Goal: Information Seeking & Learning: Learn about a topic

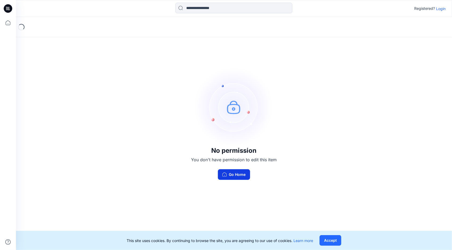
click at [238, 172] on button "Go Home" at bounding box center [234, 175] width 32 height 11
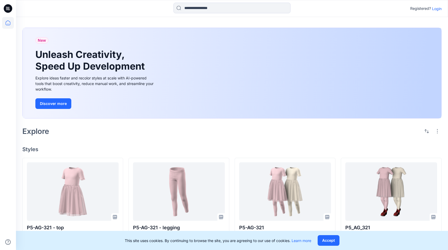
click at [438, 6] on p "Login" at bounding box center [437, 9] width 10 height 6
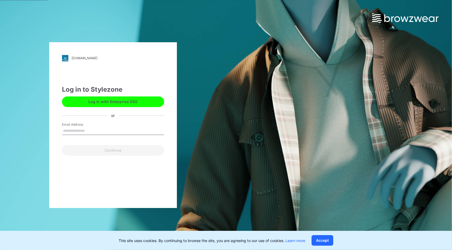
click at [77, 127] on label "Email Address" at bounding box center [80, 124] width 37 height 5
click at [77, 127] on input "Email Address" at bounding box center [113, 131] width 102 height 8
click at [78, 130] on input "Email Address" at bounding box center [113, 131] width 102 height 8
type input "**********"
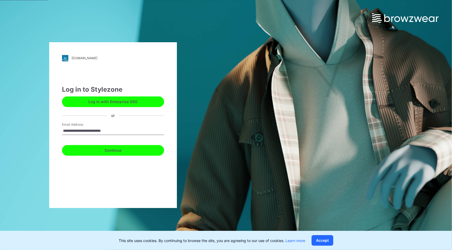
click at [113, 151] on button "Continue" at bounding box center [113, 150] width 102 height 11
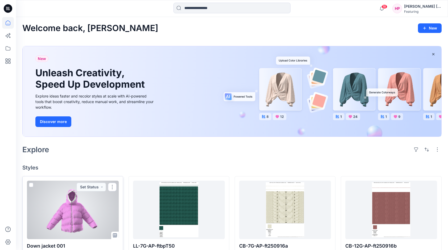
click at [54, 206] on div at bounding box center [73, 210] width 92 height 59
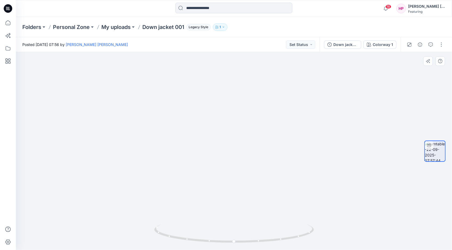
drag, startPoint x: 209, startPoint y: 172, endPoint x: 231, endPoint y: 125, distance: 51.4
click at [218, 115] on img at bounding box center [234, 86] width 346 height 328
drag, startPoint x: 244, startPoint y: 156, endPoint x: 209, endPoint y: 145, distance: 36.5
click at [208, 145] on img at bounding box center [234, 82] width 346 height 338
drag, startPoint x: 304, startPoint y: 241, endPoint x: 217, endPoint y: 233, distance: 86.8
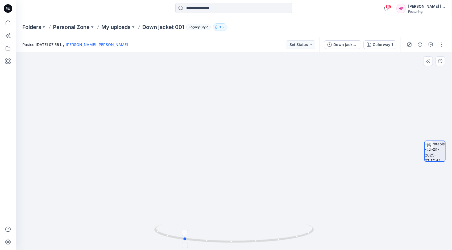
click at [203, 229] on icon at bounding box center [234, 235] width 161 height 20
drag, startPoint x: 182, startPoint y: 238, endPoint x: 233, endPoint y: 248, distance: 52.1
click at [233, 248] on div at bounding box center [234, 237] width 160 height 27
drag, startPoint x: 240, startPoint y: 157, endPoint x: 238, endPoint y: 204, distance: 47.1
click at [238, 204] on img at bounding box center [234, 113] width 346 height 275
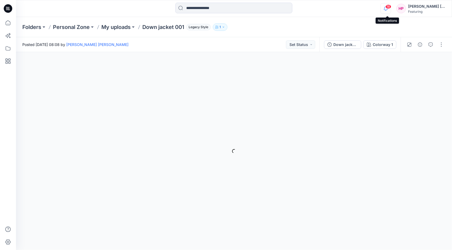
click at [389, 11] on icon "button" at bounding box center [386, 8] width 10 height 11
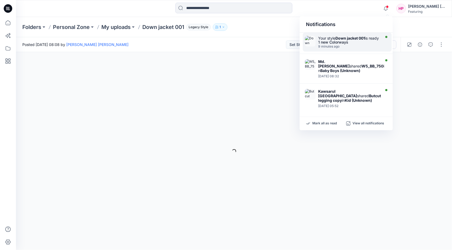
click at [335, 40] on div "Your style Down jacket 001 is ready" at bounding box center [348, 38] width 61 height 5
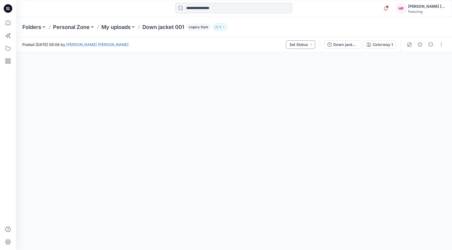
click at [311, 46] on button "Set Status" at bounding box center [300, 44] width 29 height 9
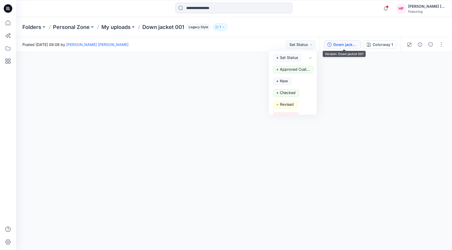
click at [338, 47] on div "Down jacket 001" at bounding box center [346, 45] width 24 height 6
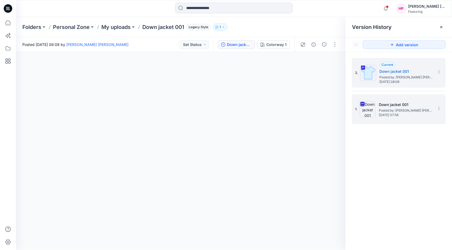
click at [401, 112] on span "Posted by: Hoang Phuong Tran" at bounding box center [405, 110] width 53 height 5
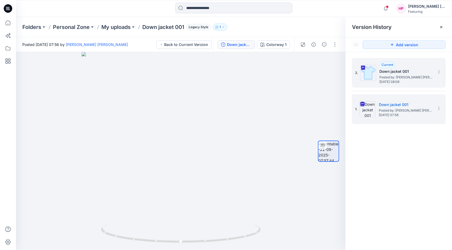
click at [388, 84] on div "2. Current Down jacket 001 Posted by: Hoang Phuong Tran Monday, September 22, 2…" at bounding box center [395, 73] width 80 height 26
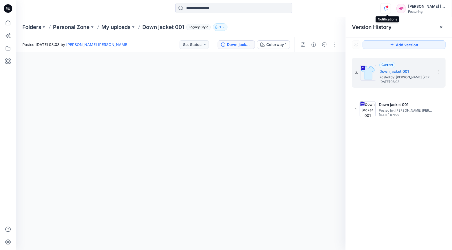
click at [388, 8] on icon "button" at bounding box center [386, 8] width 10 height 11
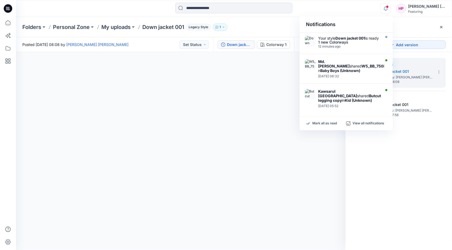
click at [425, 158] on div "2. Current Down jacket 001 Posted by: Hoang Phuong Tran Monday, September 22, 2…" at bounding box center [399, 155] width 106 height 206
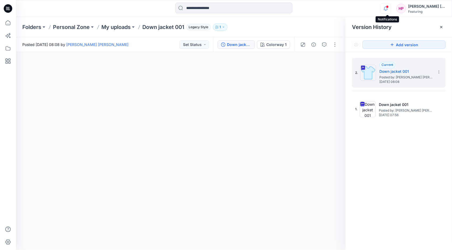
click at [389, 11] on icon "button" at bounding box center [386, 8] width 10 height 11
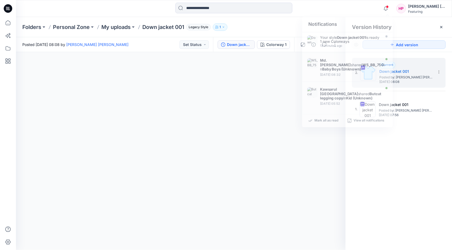
click at [417, 197] on div "2. Current Down jacket 001 Posted by: Hoang Phuong Tran Monday, September 22, 2…" at bounding box center [399, 155] width 106 height 206
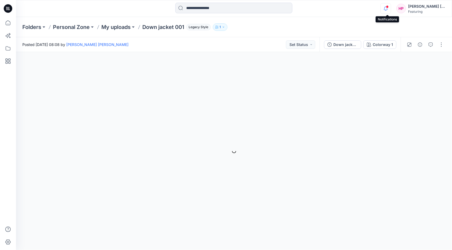
click at [389, 10] on icon "button" at bounding box center [386, 8] width 10 height 11
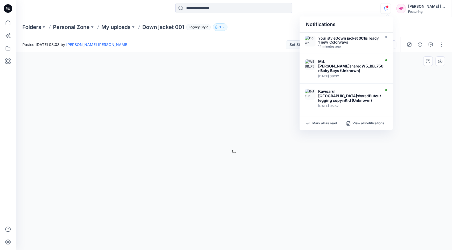
click at [421, 92] on div "Colorway 1 Loading... Material Properties Loading..." at bounding box center [234, 151] width 436 height 198
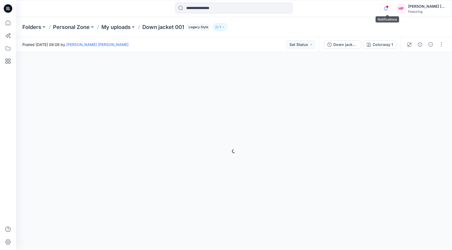
click at [386, 7] on icon "button" at bounding box center [386, 8] width 10 height 11
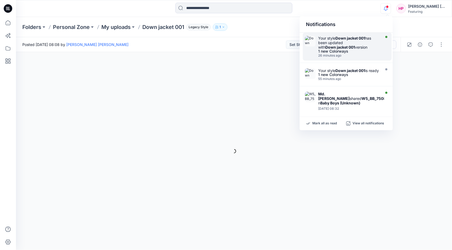
click at [362, 36] on strong "Down jacket 001" at bounding box center [351, 38] width 30 height 5
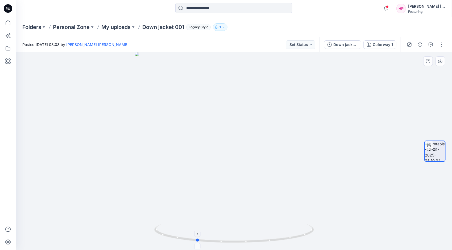
drag, startPoint x: 268, startPoint y: 244, endPoint x: 230, endPoint y: 239, distance: 38.1
click at [230, 239] on icon at bounding box center [234, 235] width 161 height 20
drag, startPoint x: 234, startPoint y: 240, endPoint x: 255, endPoint y: 240, distance: 21.3
click at [255, 240] on icon at bounding box center [234, 235] width 161 height 20
drag, startPoint x: 122, startPoint y: 114, endPoint x: 245, endPoint y: 179, distance: 139.2
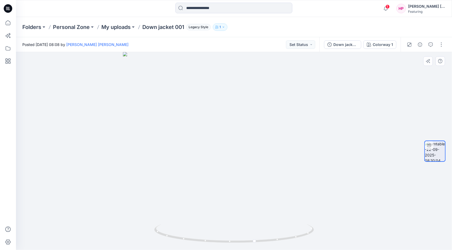
click at [245, 179] on div at bounding box center [234, 151] width 436 height 198
drag, startPoint x: 244, startPoint y: 172, endPoint x: 249, endPoint y: 141, distance: 31.8
click at [249, 141] on img at bounding box center [234, 139] width 223 height 223
click at [237, 151] on img at bounding box center [234, 139] width 223 height 223
drag, startPoint x: 212, startPoint y: 110, endPoint x: 221, endPoint y: 125, distance: 17.4
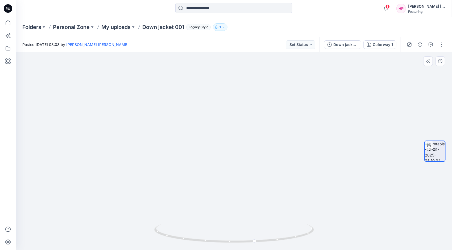
click at [221, 125] on img at bounding box center [234, 85] width 346 height 332
drag, startPoint x: 264, startPoint y: 152, endPoint x: 250, endPoint y: 175, distance: 26.9
click at [262, 228] on div at bounding box center [234, 151] width 436 height 198
drag, startPoint x: 237, startPoint y: 139, endPoint x: 278, endPoint y: 120, distance: 45.4
click at [278, 120] on img at bounding box center [234, 114] width 346 height 273
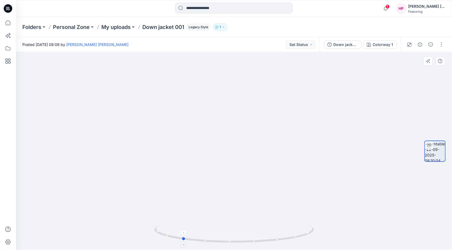
drag, startPoint x: 270, startPoint y: 242, endPoint x: 200, endPoint y: 240, distance: 70.0
click at [200, 240] on icon at bounding box center [234, 235] width 161 height 20
drag, startPoint x: 228, startPoint y: 136, endPoint x: 229, endPoint y: 131, distance: 5.2
click at [229, 131] on img at bounding box center [234, 107] width 346 height 286
drag, startPoint x: 248, startPoint y: 160, endPoint x: 284, endPoint y: 185, distance: 43.9
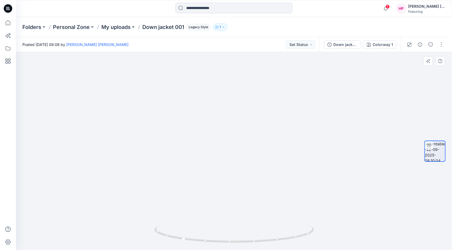
click at [251, 207] on img at bounding box center [234, 128] width 346 height 243
click at [387, 10] on icon "button" at bounding box center [386, 8] width 10 height 11
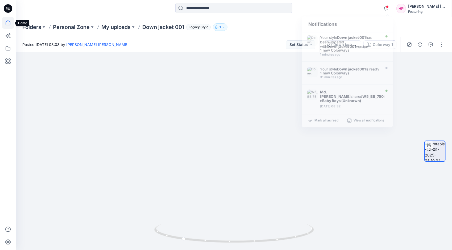
click at [7, 21] on icon at bounding box center [8, 23] width 12 height 12
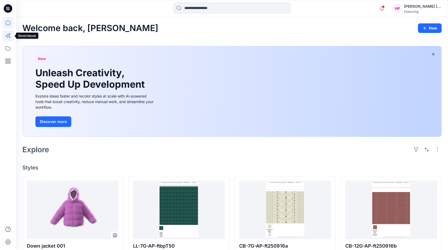
click at [6, 39] on icon at bounding box center [8, 36] width 12 height 12
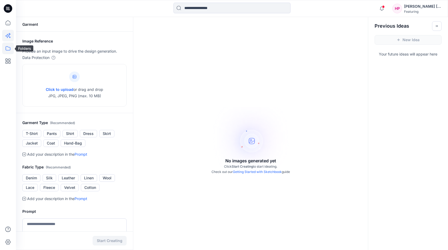
click at [9, 46] on icon at bounding box center [8, 49] width 12 height 12
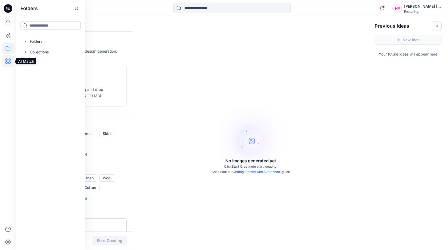
click at [7, 59] on icon at bounding box center [8, 61] width 12 height 12
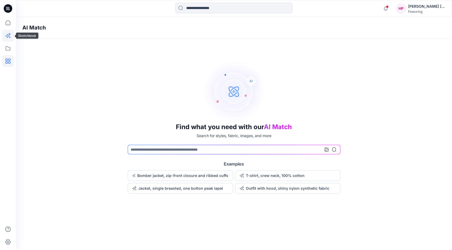
click at [6, 41] on icon at bounding box center [8, 36] width 12 height 12
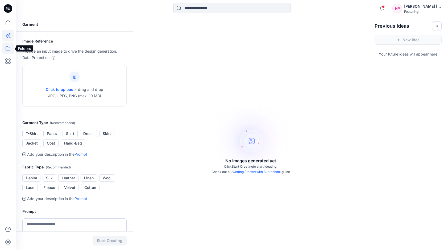
click at [7, 52] on icon at bounding box center [8, 49] width 12 height 12
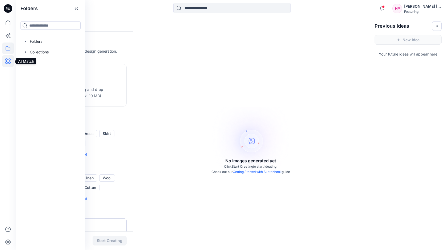
click at [6, 61] on icon at bounding box center [7, 61] width 5 height 5
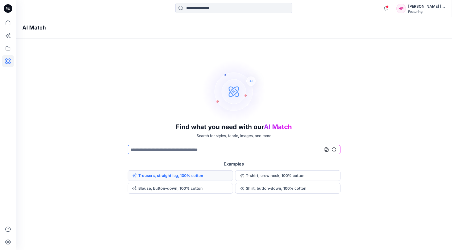
click at [203, 174] on button "Trousers, straight leg, 100% cotton" at bounding box center [180, 176] width 105 height 11
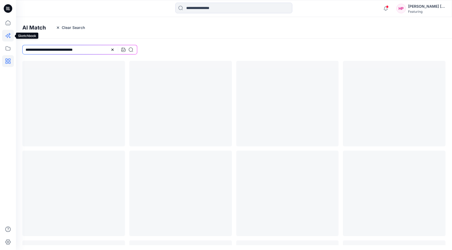
click at [7, 39] on icon at bounding box center [8, 36] width 12 height 12
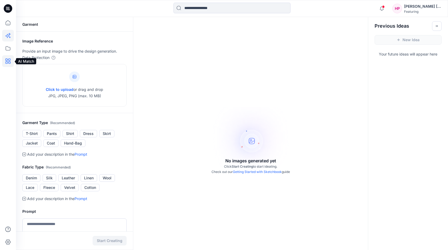
click at [8, 61] on icon at bounding box center [8, 61] width 12 height 12
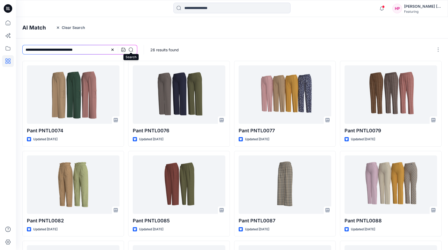
click at [132, 51] on icon at bounding box center [131, 50] width 4 height 4
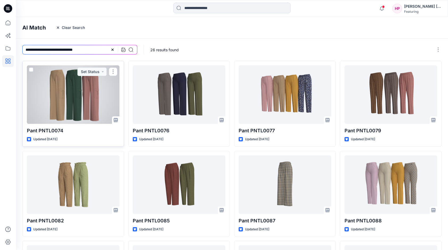
click at [80, 103] on div at bounding box center [73, 94] width 93 height 59
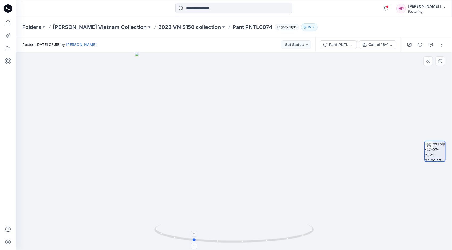
drag, startPoint x: 236, startPoint y: 241, endPoint x: 188, endPoint y: 239, distance: 48.0
click at [188, 239] on icon at bounding box center [234, 235] width 161 height 20
click at [0, 67] on div at bounding box center [8, 125] width 16 height 250
click at [14, 60] on div at bounding box center [8, 125] width 16 height 250
click at [12, 62] on icon at bounding box center [8, 61] width 12 height 12
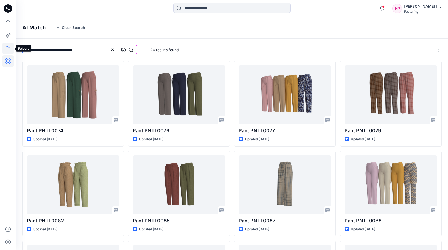
click at [8, 48] on icon at bounding box center [8, 49] width 12 height 12
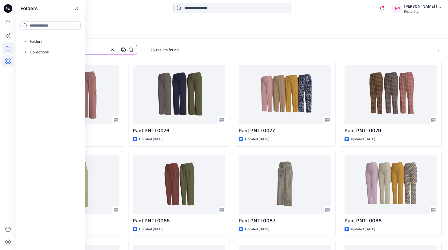
click at [8, 50] on icon at bounding box center [8, 48] width 5 height 4
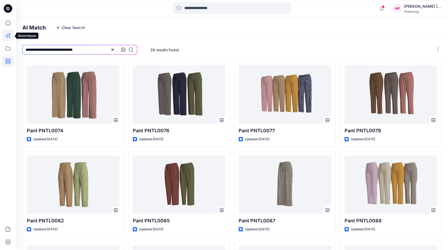
click at [11, 36] on icon at bounding box center [8, 36] width 12 height 12
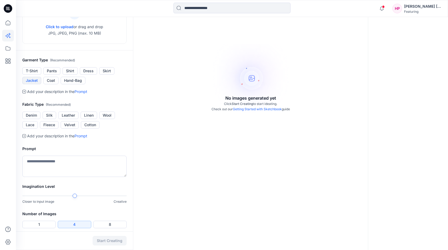
scroll to position [63, 0]
click at [8, 61] on icon at bounding box center [8, 61] width 2 height 2
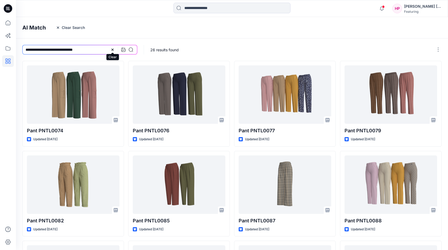
click at [113, 51] on icon at bounding box center [112, 50] width 4 height 4
click at [82, 45] on input at bounding box center [79, 50] width 115 height 10
click at [79, 51] on input at bounding box center [79, 50] width 115 height 10
click at [68, 26] on button "Clear Search" at bounding box center [70, 27] width 36 height 9
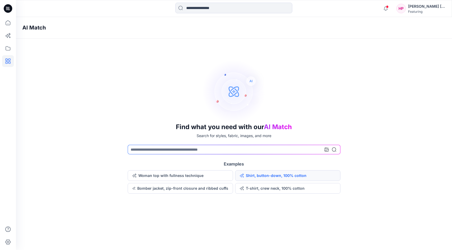
click at [261, 177] on button "Shirt, button-down, 100% cotton" at bounding box center [287, 176] width 105 height 11
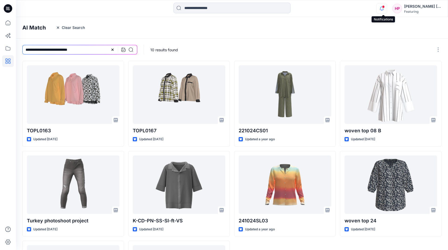
click at [383, 10] on icon "button" at bounding box center [382, 10] width 2 height 1
